Goal: Information Seeking & Learning: Learn about a topic

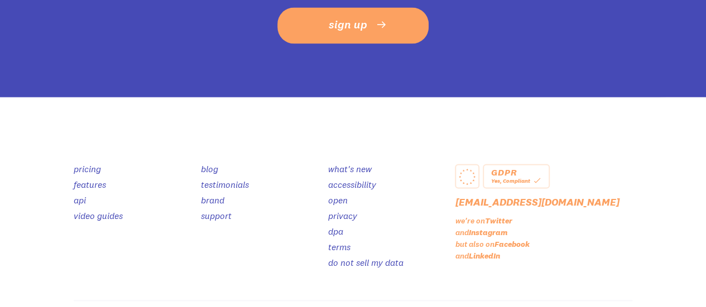
scroll to position [926, 0]
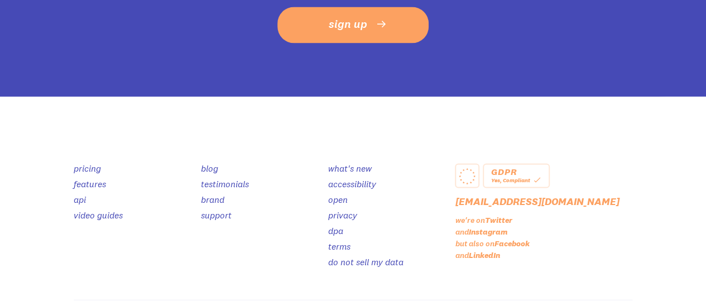
click at [90, 162] on link "pricing" at bounding box center [87, 167] width 27 height 11
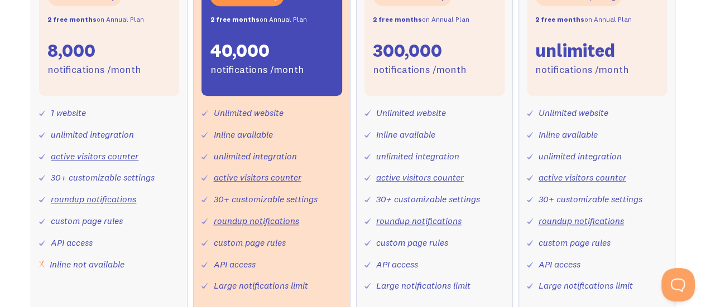
scroll to position [501, 0]
click at [79, 157] on link "active visitors counter" at bounding box center [95, 156] width 88 height 11
click at [86, 201] on link "roundup notifications" at bounding box center [93, 199] width 85 height 11
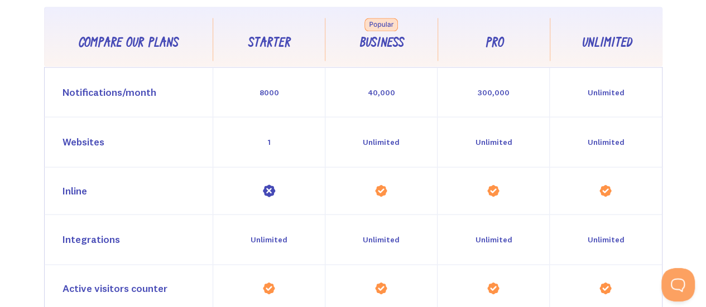
scroll to position [1002, 0]
click at [75, 186] on div "Inline" at bounding box center [74, 191] width 25 height 16
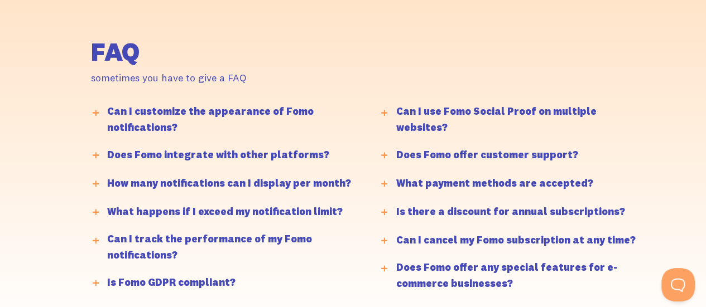
scroll to position [2675, 0]
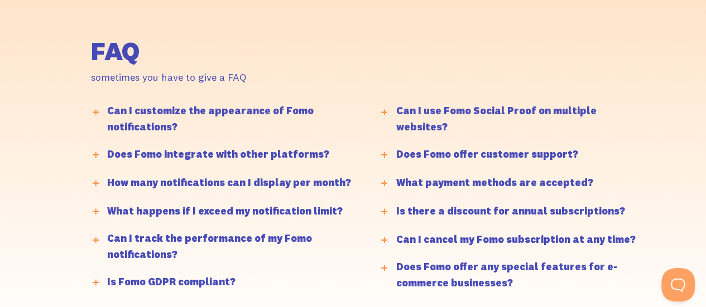
click at [95, 112] on icon at bounding box center [96, 113] width 6 height 2
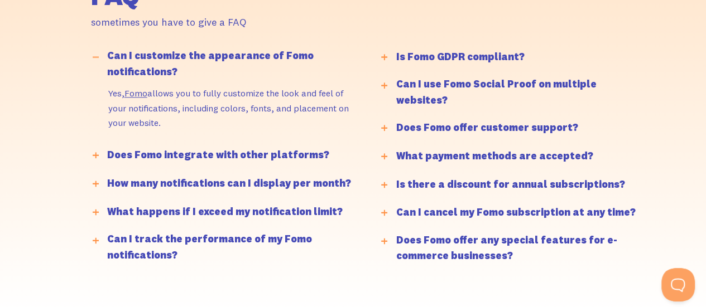
scroll to position [2731, 0]
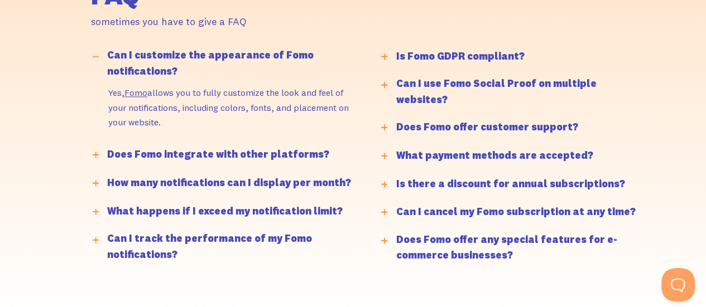
click at [93, 154] on icon at bounding box center [96, 155] width 6 height 2
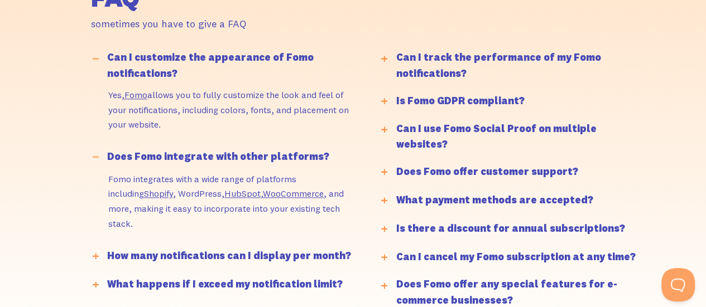
scroll to position [2730, 0]
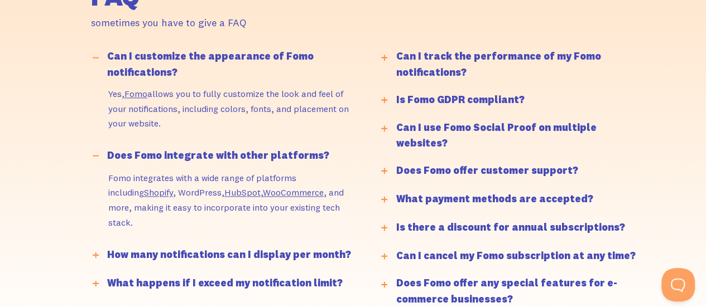
click at [382, 57] on icon at bounding box center [384, 58] width 6 height 2
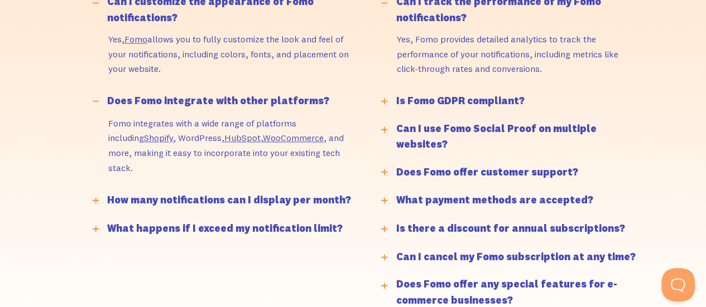
click at [385, 96] on div at bounding box center [384, 102] width 18 height 18
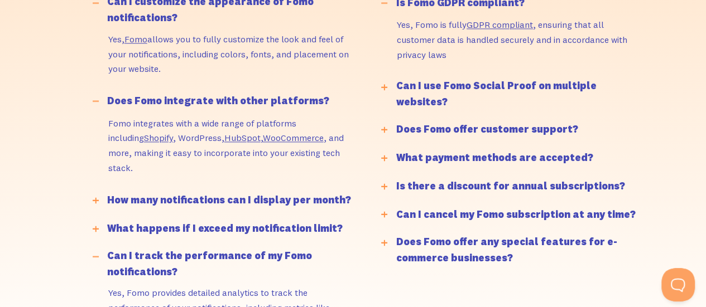
scroll to position [2785, 0]
click at [383, 86] on line at bounding box center [384, 86] width 6 height 0
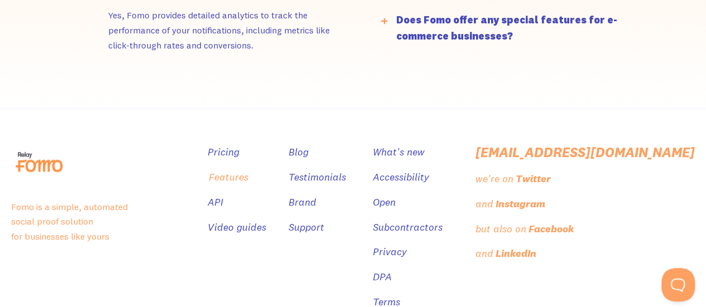
scroll to position [3063, 0]
click at [245, 168] on link "Features" at bounding box center [229, 176] width 40 height 16
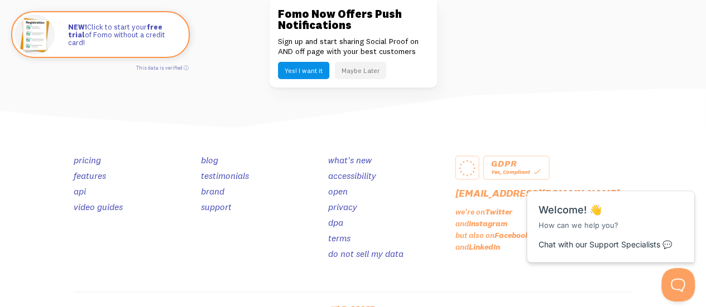
scroll to position [6043, 0]
